Goal: Information Seeking & Learning: Learn about a topic

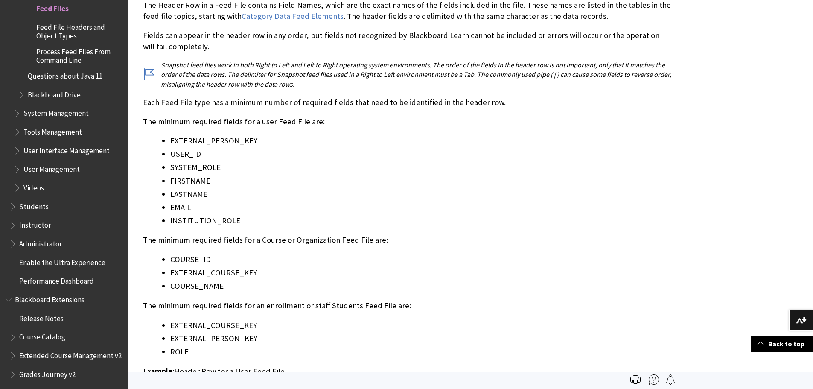
scroll to position [768, 0]
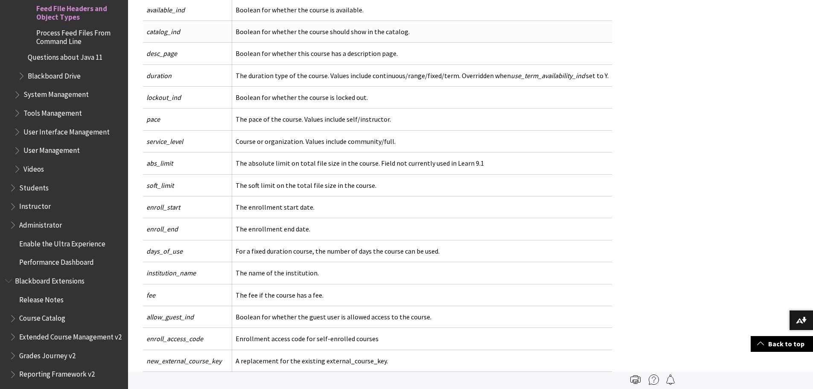
scroll to position [342, 0]
